Goal: Task Accomplishment & Management: Manage account settings

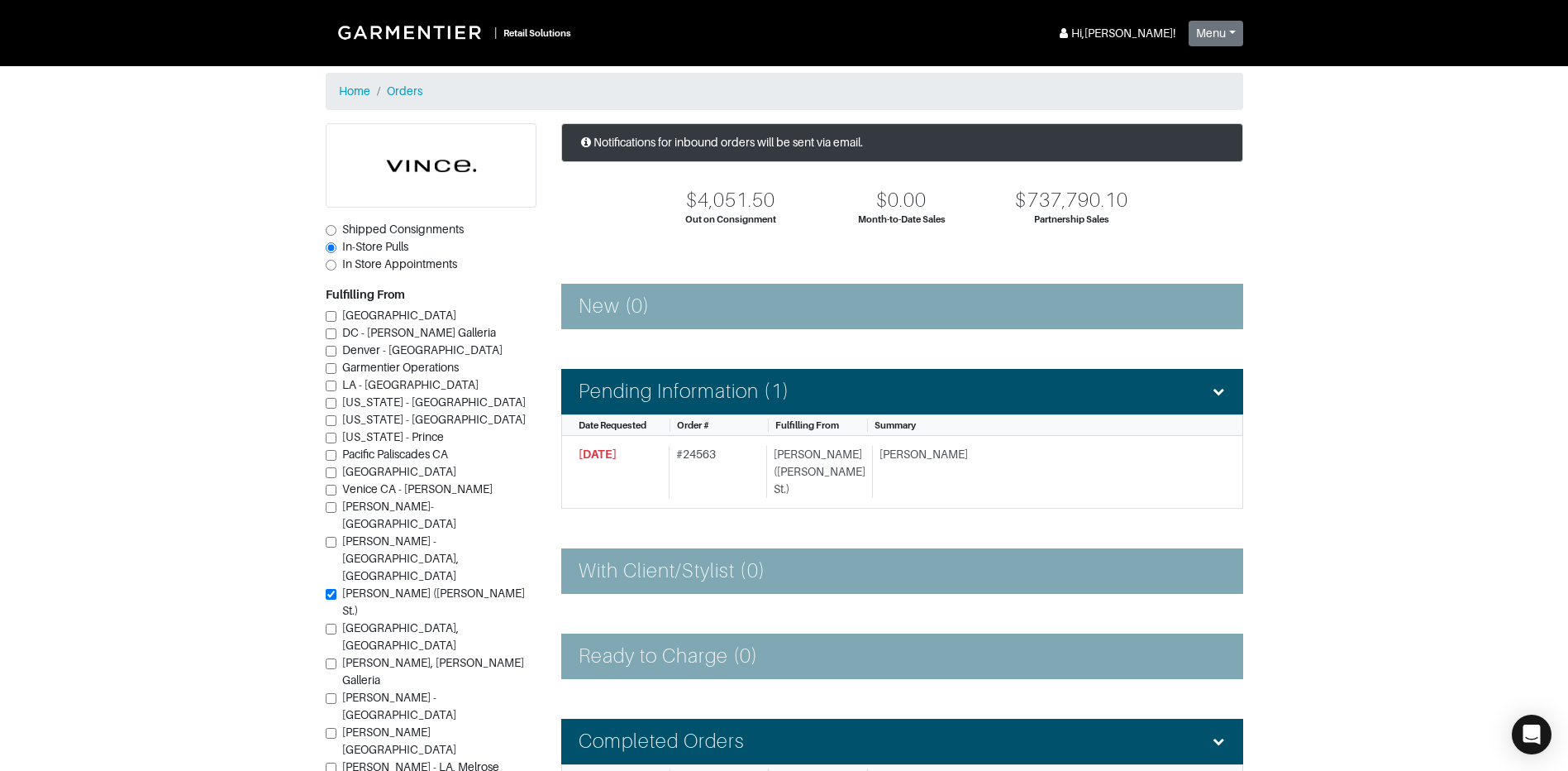
scroll to position [45, 0]
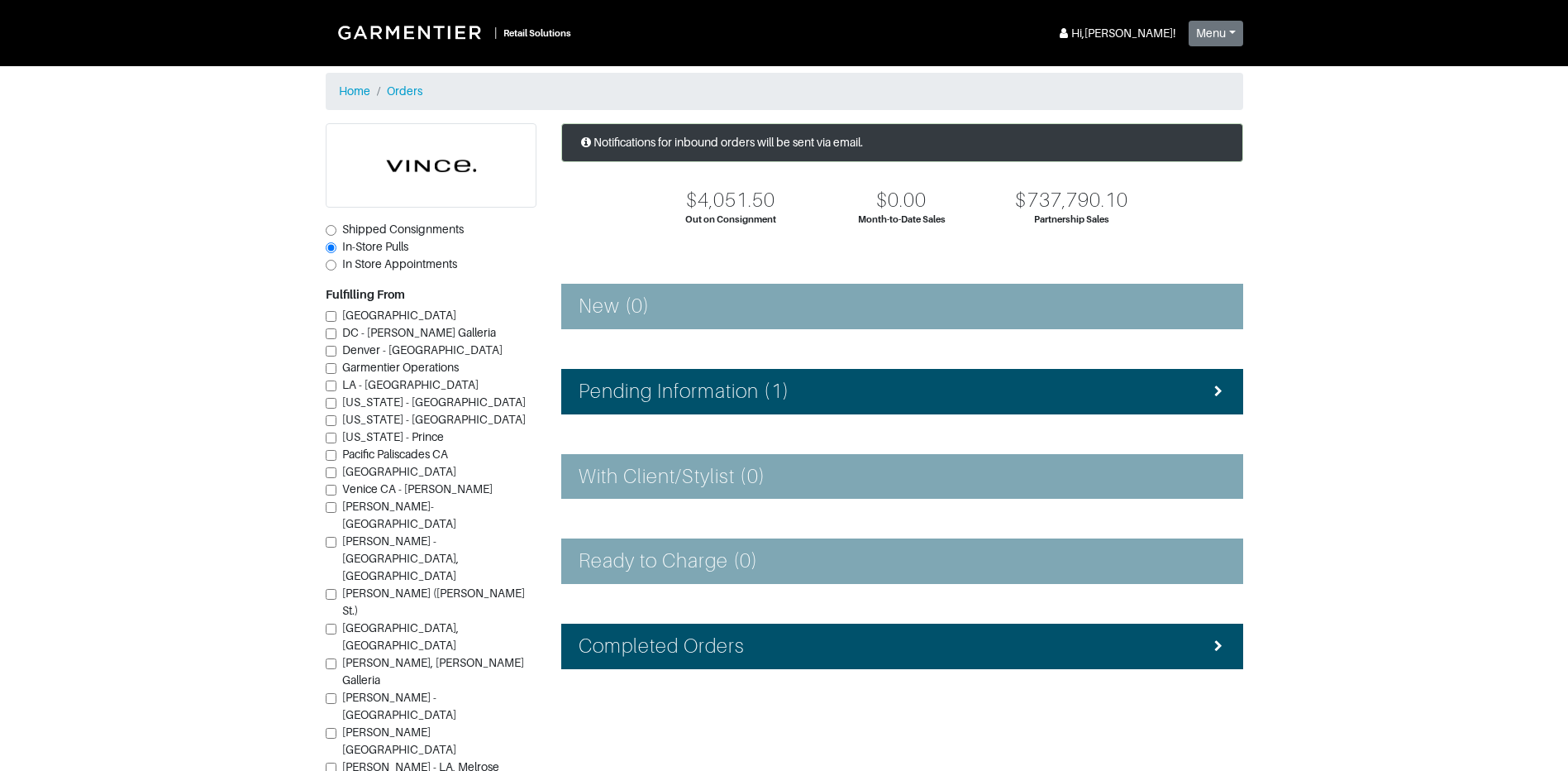
scroll to position [45, 0]
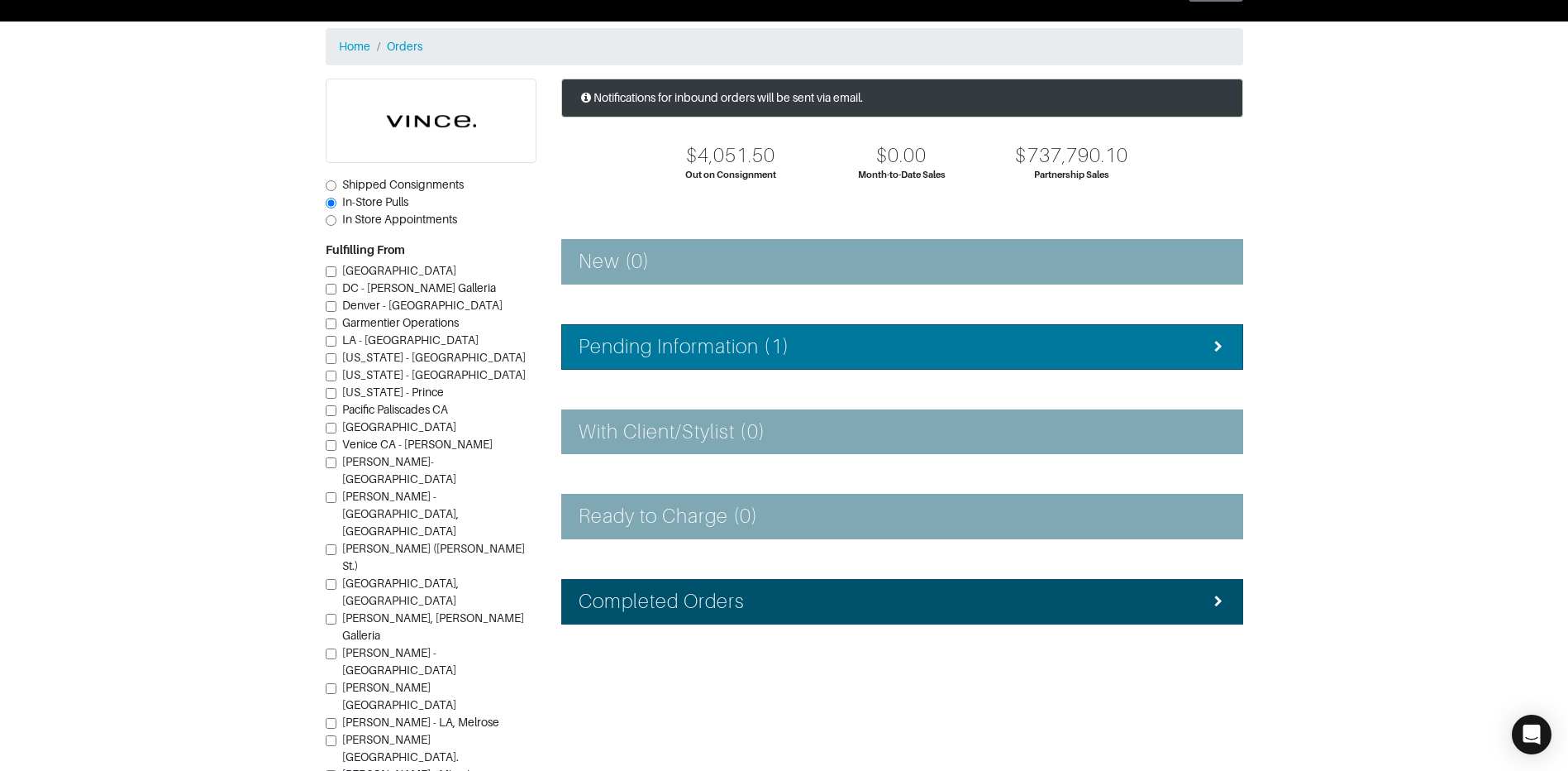
click at [694, 350] on h4 "Pending Information (1)" at bounding box center [684, 347] width 211 height 24
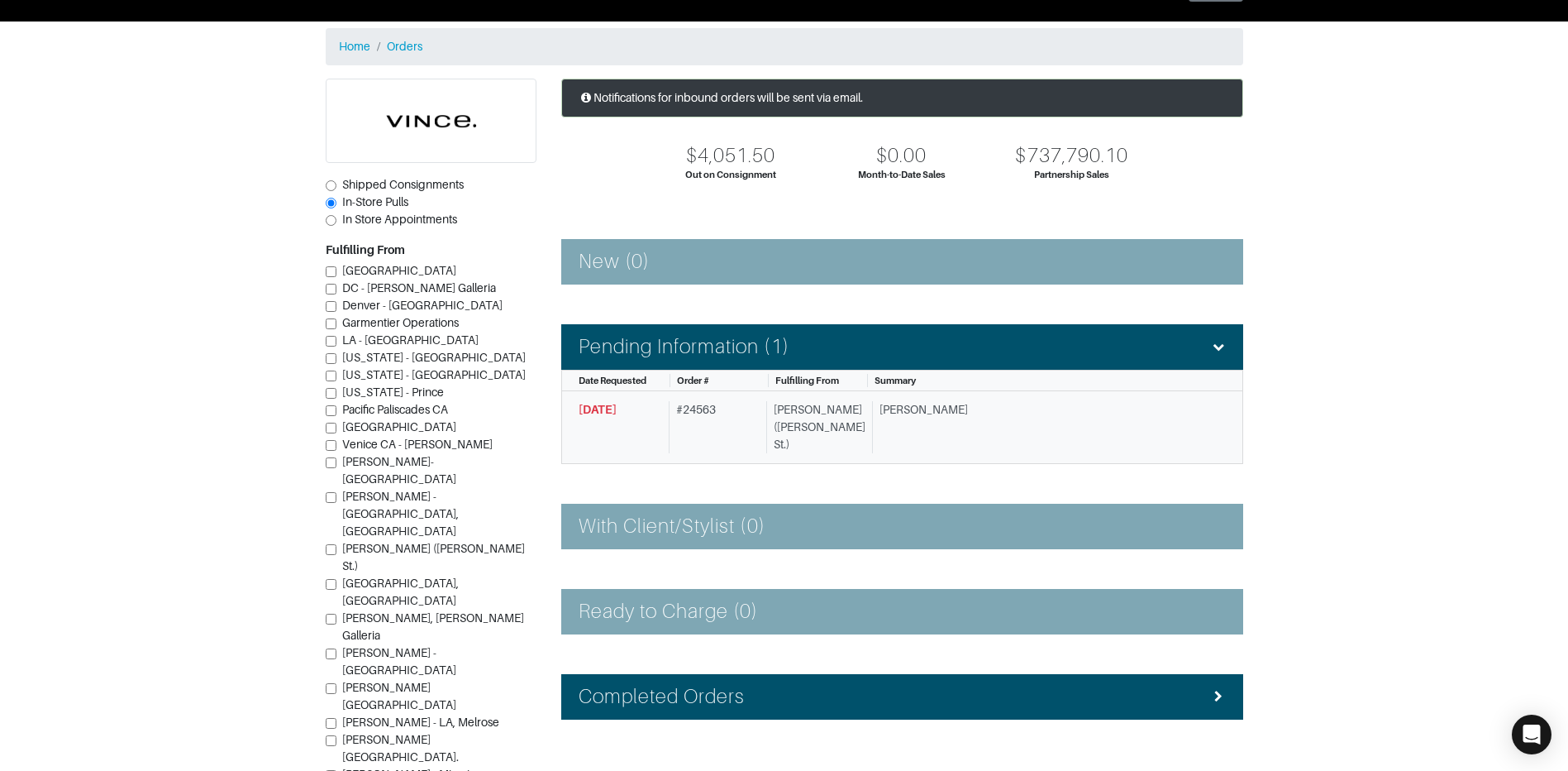
click at [749, 432] on div "# 24563" at bounding box center [714, 426] width 91 height 52
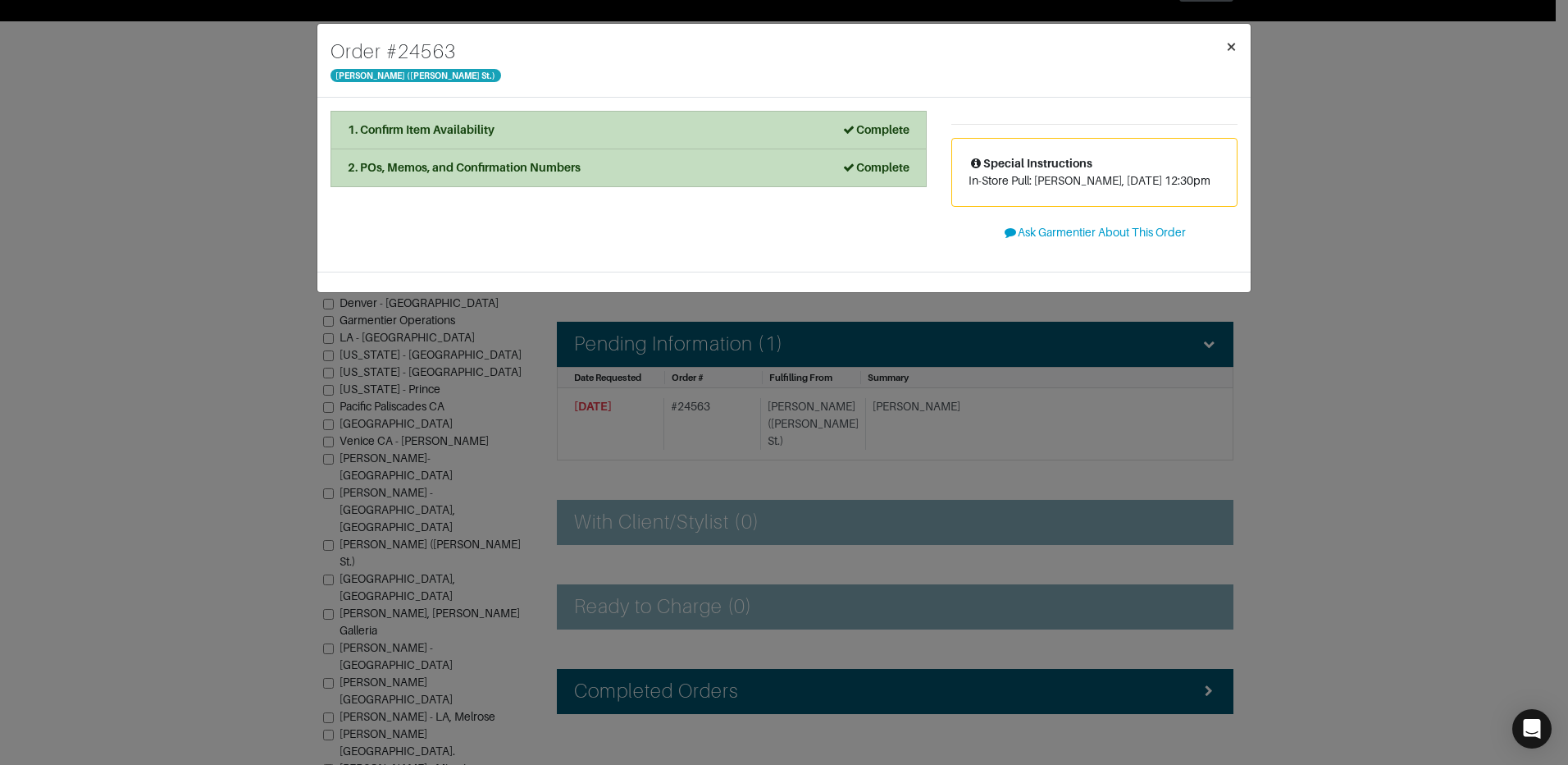
click at [1231, 40] on span "×" at bounding box center [1231, 46] width 13 height 22
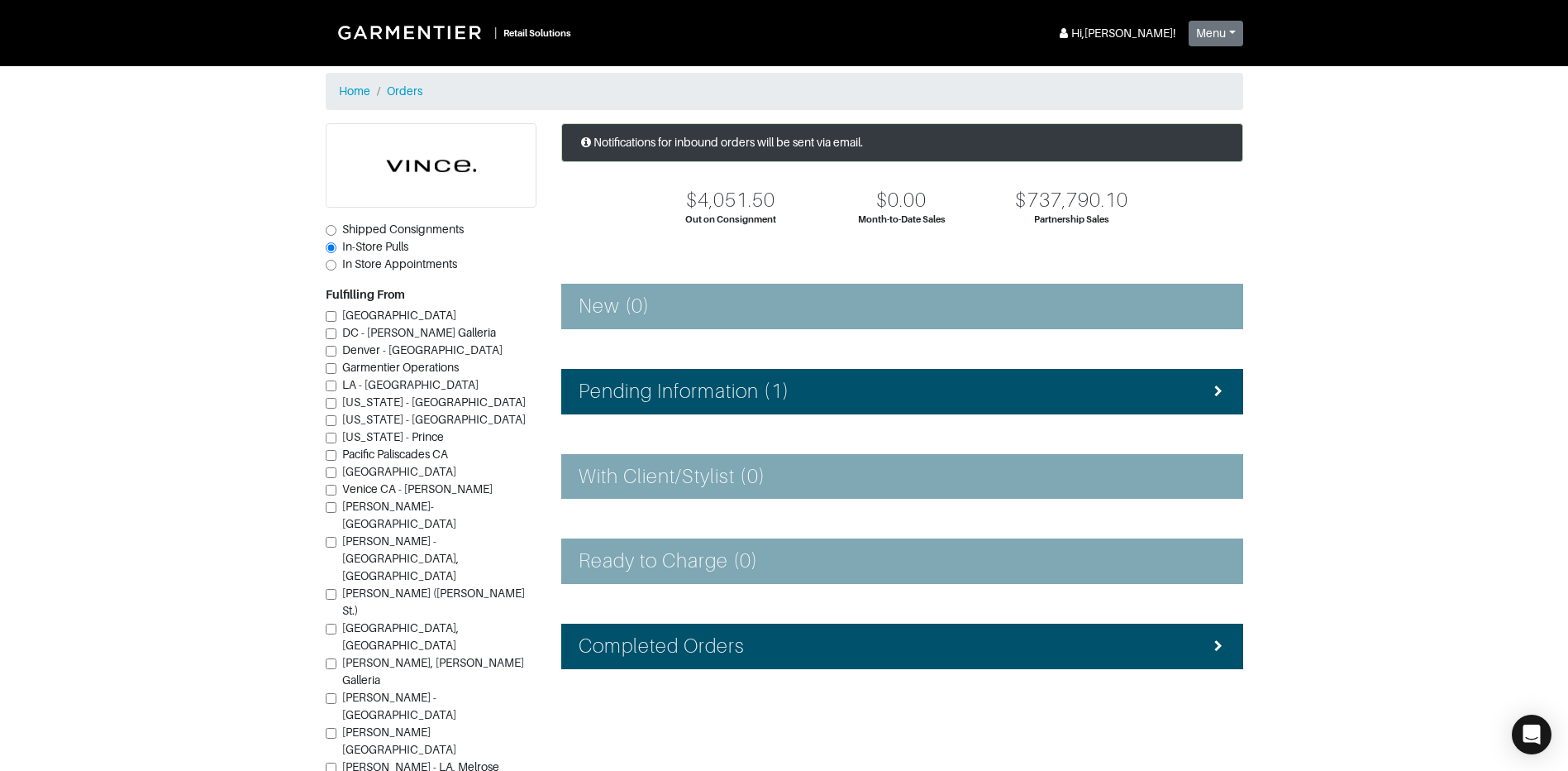
scroll to position [45, 0]
